Goal: Task Accomplishment & Management: Complete application form

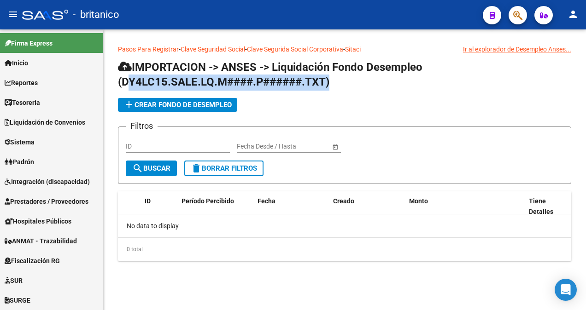
scroll to position [238, 0]
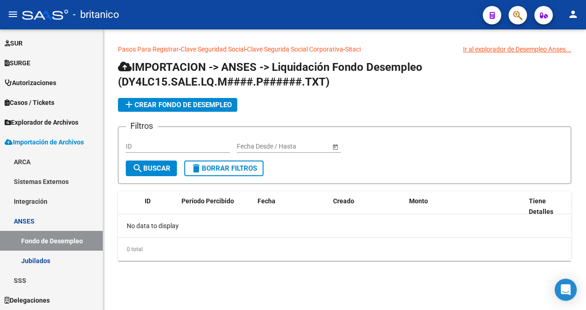
click at [380, 89] on h1 "IMPORTACION -> ANSES -> Liquidación Fondo Desempleo (DY4LC15.SALE.LQ.M####.P###…" at bounding box center [344, 75] width 453 height 31
click at [196, 103] on span "add Crear Fondo de Desempleo" at bounding box center [177, 105] width 108 height 8
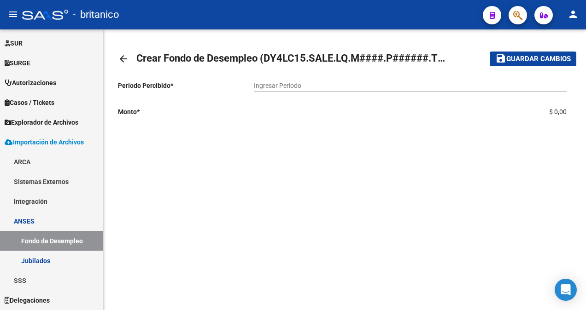
click at [117, 57] on div "arrow_back Crear Fondo de Desempleo (DY4LC15.SALE.LQ.M####.P######.TXT) save Gu…" at bounding box center [344, 109] width 482 height 160
click at [118, 58] on mat-icon "arrow_back" at bounding box center [123, 58] width 11 height 11
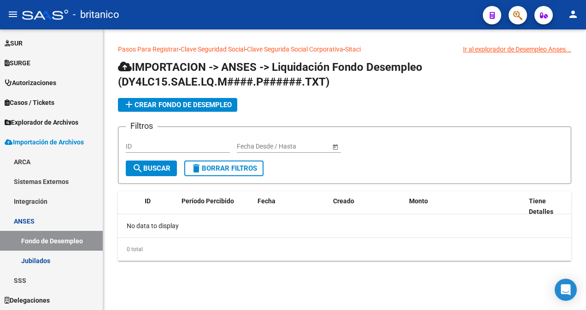
click at [140, 147] on input "ID" at bounding box center [178, 147] width 104 height 8
click at [268, 149] on input "text" at bounding box center [254, 147] width 34 height 8
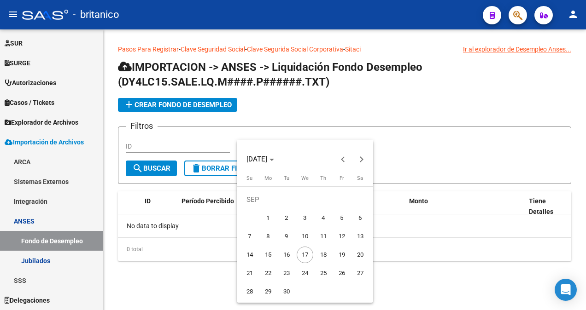
click at [192, 144] on div at bounding box center [293, 155] width 586 height 310
